Goal: Information Seeking & Learning: Learn about a topic

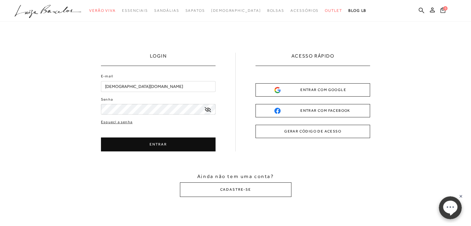
click at [148, 149] on button "ENTRAR" at bounding box center [158, 145] width 115 height 14
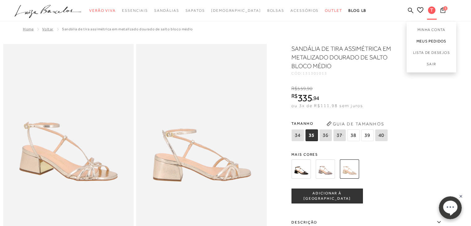
click at [427, 42] on link "Meus Pedidos" at bounding box center [432, 41] width 50 height 11
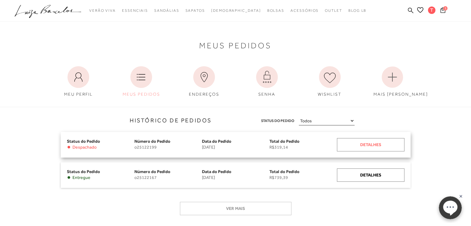
click at [387, 142] on div "Detalhes" at bounding box center [371, 144] width 68 height 13
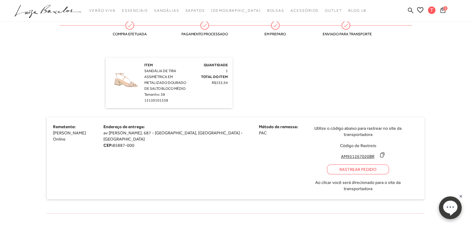
scroll to position [167, 0]
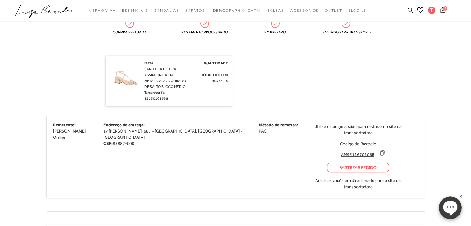
click at [327, 163] on div "Rastrear Pedido" at bounding box center [358, 168] width 62 height 10
drag, startPoint x: 295, startPoint y: 148, endPoint x: 334, endPoint y: 151, distance: 38.8
click at [337, 151] on input "AM951267020BR" at bounding box center [357, 154] width 41 height 6
click at [118, 80] on img at bounding box center [125, 75] width 31 height 31
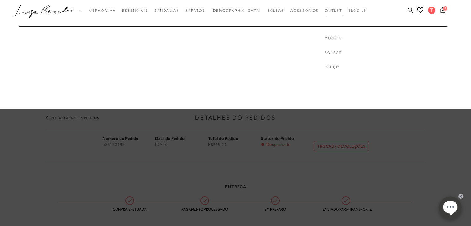
click at [325, 12] on span "Outlet" at bounding box center [333, 10] width 17 height 4
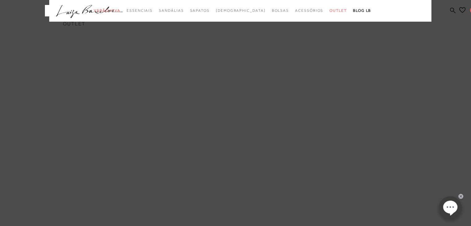
click at [138, 22] on div "categoryHeader .a{fill-rule:evenodd;} Verão Viva Em alta Favoritos das Influenc…" at bounding box center [236, 11] width 382 height 22
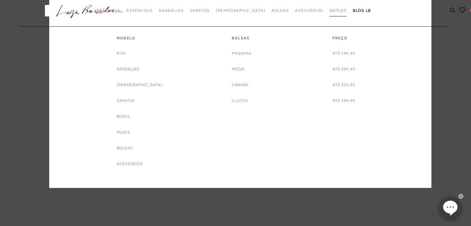
click at [330, 8] on span "Outlet" at bounding box center [338, 10] width 17 height 4
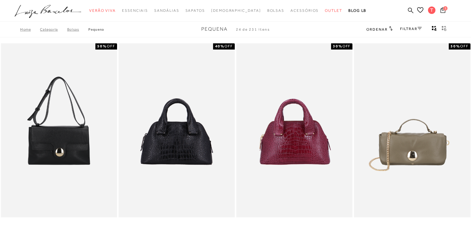
click at [421, 27] on icon at bounding box center [419, 28] width 4 height 3
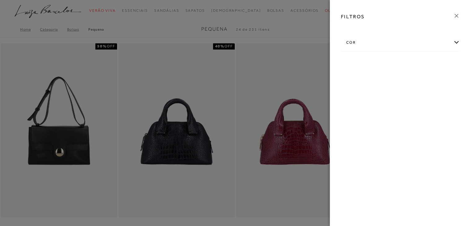
click at [355, 42] on div "cor" at bounding box center [400, 42] width 118 height 16
click at [359, 106] on link "Ver mais..." at bounding box center [357, 105] width 17 height 5
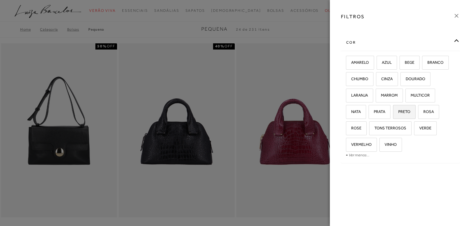
click at [402, 111] on span "PRETO" at bounding box center [402, 111] width 17 height 5
click at [398, 111] on input "PRETO" at bounding box center [395, 113] width 6 height 6
checkbox input "true"
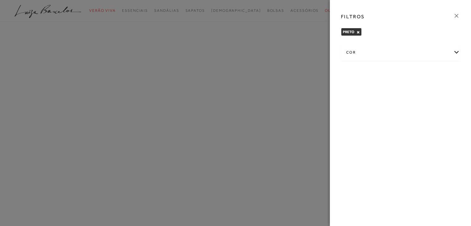
click at [303, 25] on div at bounding box center [235, 113] width 471 height 226
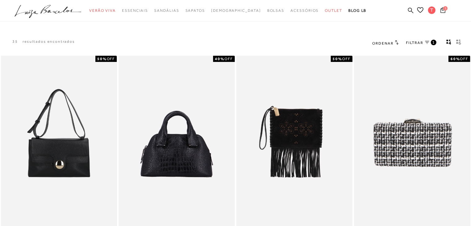
click at [422, 42] on span "FILTRAR" at bounding box center [414, 42] width 17 height 5
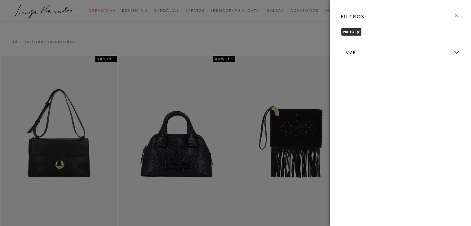
click at [358, 33] on button "×" at bounding box center [357, 32] width 3 height 4
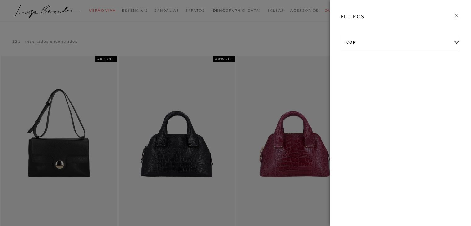
click at [456, 15] on icon at bounding box center [456, 15] width 7 height 7
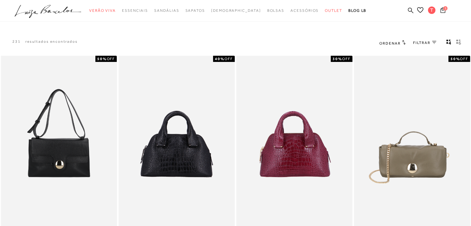
click at [459, 42] on icon "gridText6Desc" at bounding box center [460, 42] width 2 height 3
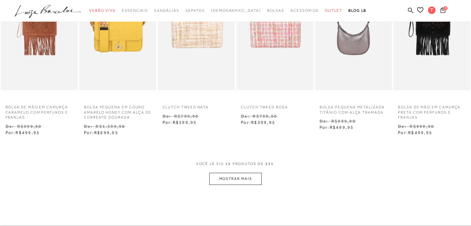
scroll to position [251, 0]
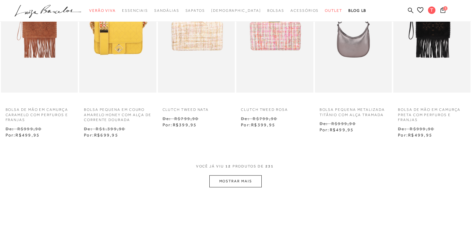
click at [253, 180] on button "MOSTRAR MAIS" at bounding box center [235, 181] width 52 height 12
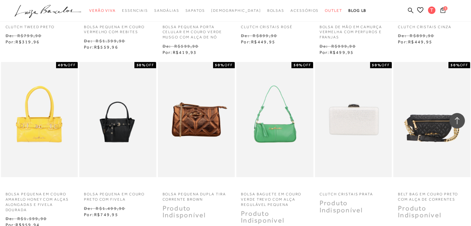
scroll to position [529, 0]
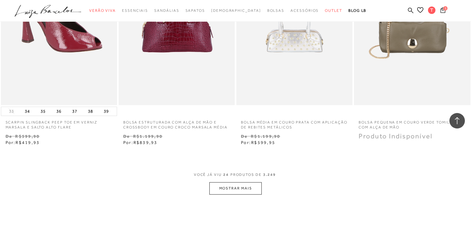
scroll to position [1261, 0]
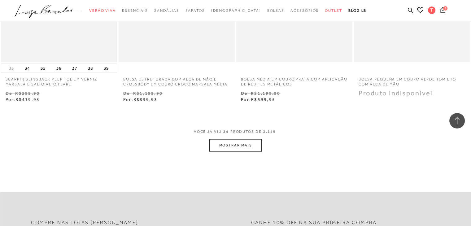
click at [249, 142] on button "MOSTRAR MAIS" at bounding box center [235, 145] width 52 height 12
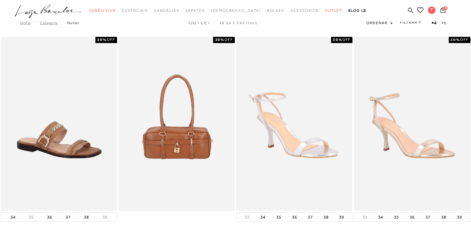
scroll to position [0, 0]
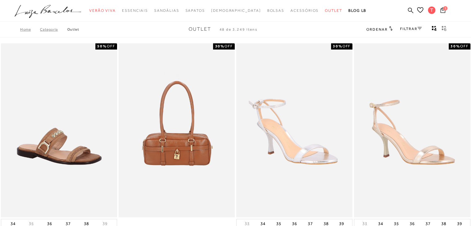
click at [443, 28] on icon "gridText6Desc" at bounding box center [444, 29] width 5 height 6
click at [445, 27] on icon "gridText6Desc" at bounding box center [444, 29] width 5 height 6
click at [442, 27] on rect "gridText6Desc" at bounding box center [443, 27] width 2 height 2
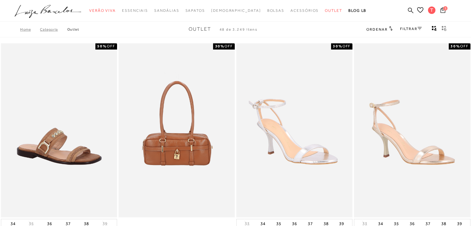
click at [442, 27] on rect "gridText6Desc" at bounding box center [443, 27] width 2 height 2
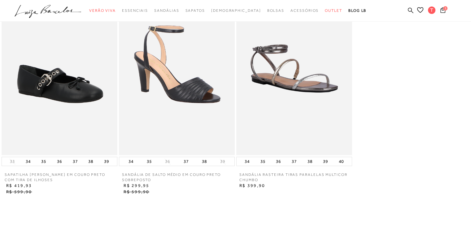
scroll to position [891, 0]
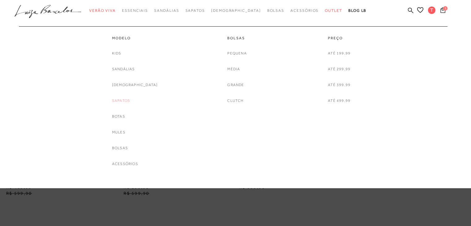
click at [130, 100] on link "Sapatos" at bounding box center [121, 101] width 18 height 7
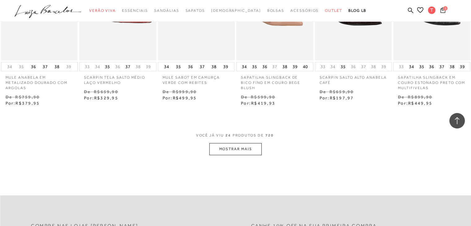
scroll to position [605, 0]
click at [230, 149] on button "MOSTRAR MAIS" at bounding box center [235, 150] width 52 height 12
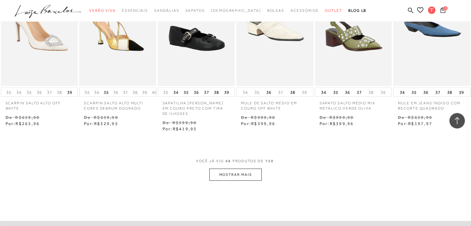
scroll to position [1275, 0]
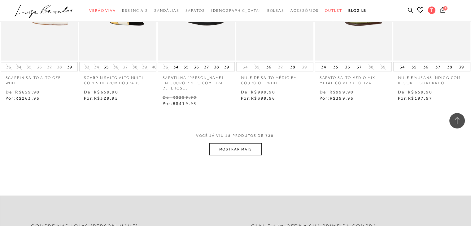
click at [245, 144] on button "MOSTRAR MAIS" at bounding box center [235, 149] width 52 height 12
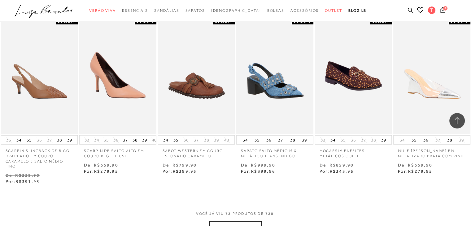
scroll to position [1880, 0]
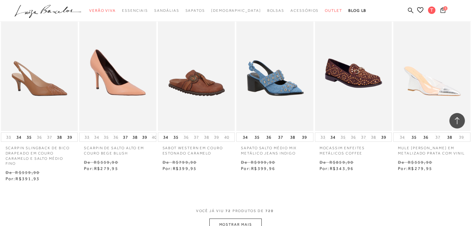
click at [255, 220] on button "MOSTRAR MAIS" at bounding box center [235, 225] width 52 height 12
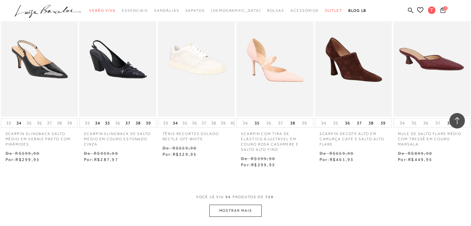
scroll to position [2567, 0]
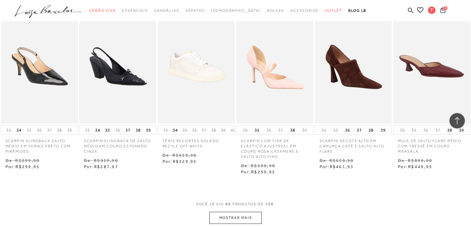
click at [241, 213] on button "MOSTRAR MAIS" at bounding box center [235, 218] width 52 height 12
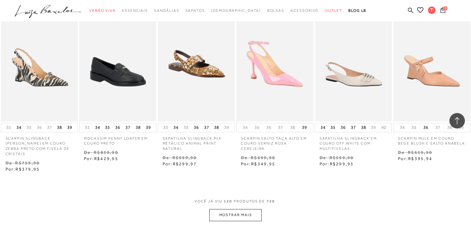
scroll to position [3269, 0]
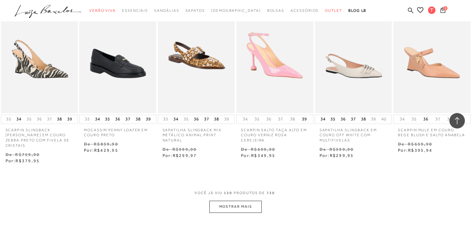
click at [252, 201] on button "MOSTRAR MAIS" at bounding box center [235, 207] width 52 height 12
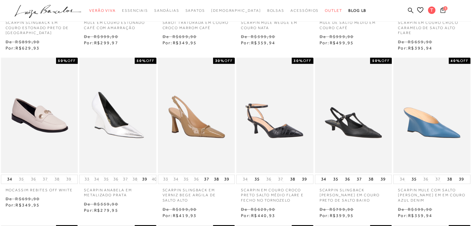
scroll to position [331, 0]
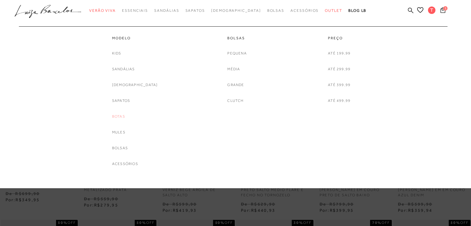
click at [123, 116] on link "Botas" at bounding box center [118, 116] width 13 height 7
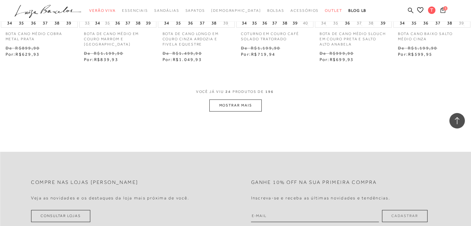
scroll to position [651, 0]
click at [253, 106] on button "MOSTRAR MAIS" at bounding box center [235, 104] width 52 height 12
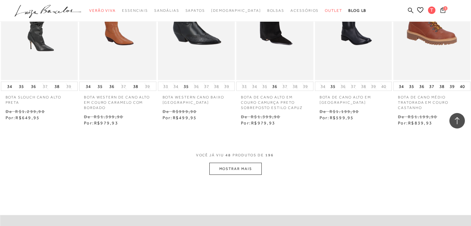
scroll to position [1277, 0]
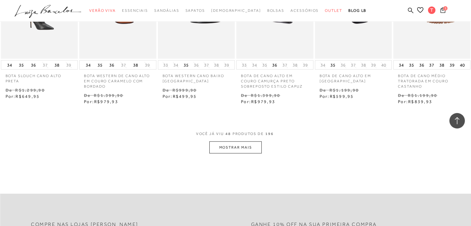
click at [238, 147] on button "MOSTRAR MAIS" at bounding box center [235, 148] width 52 height 12
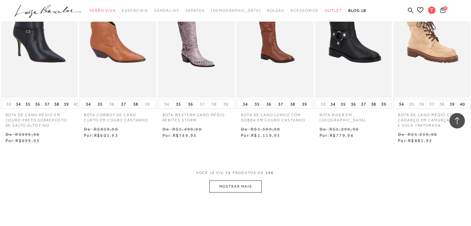
scroll to position [1914, 0]
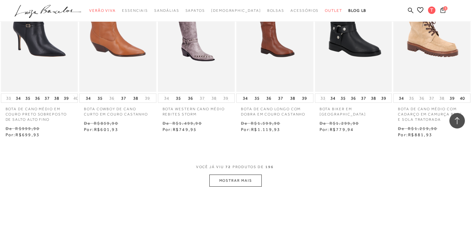
click at [243, 175] on button "MOSTRAR MAIS" at bounding box center [235, 181] width 52 height 12
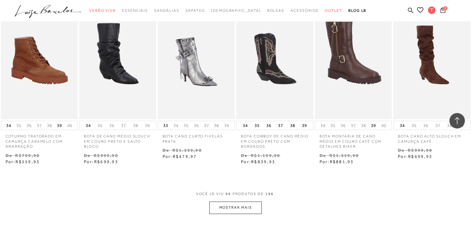
scroll to position [2614, 0]
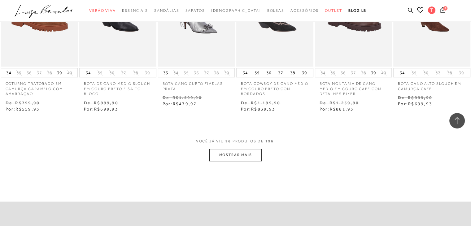
click at [260, 152] on button "MOSTRAR MAIS" at bounding box center [235, 155] width 52 height 12
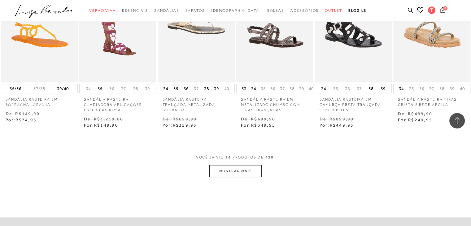
scroll to position [605, 0]
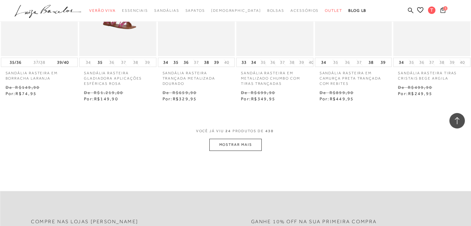
click at [242, 139] on button "MOSTRAR MAIS" at bounding box center [235, 145] width 52 height 12
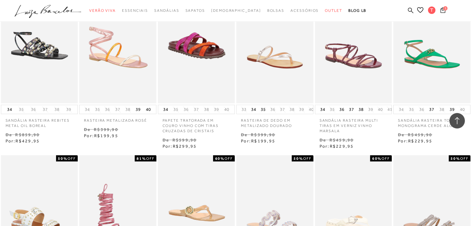
scroll to position [1085, 0]
